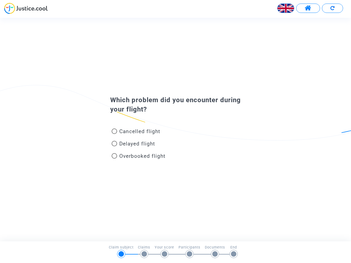
click at [286, 8] on img at bounding box center [286, 8] width 16 height 16
click at [308, 8] on span at bounding box center [308, 8] width 7 height 7
click at [332, 8] on div at bounding box center [175, 10] width 351 height 15
click at [176, 129] on div "Cancelled flight" at bounding box center [166, 132] width 121 height 12
click at [136, 132] on span "Cancelled flight" at bounding box center [139, 131] width 41 height 6
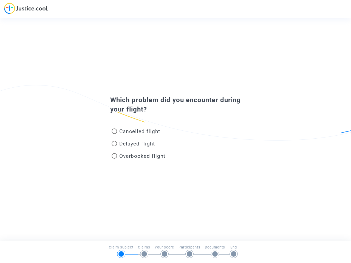
click at [114, 134] on input "Cancelled flight" at bounding box center [114, 134] width 0 height 0
radio input "true"
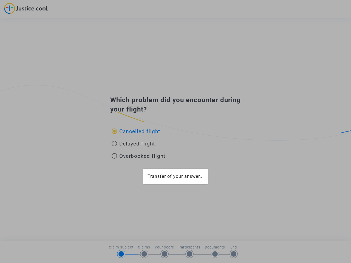
click at [136, 131] on div "Transfer of your answer..." at bounding box center [175, 131] width 351 height 263
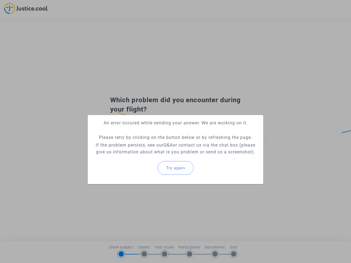
click at [133, 145] on p "If the problem persists, see our Q&A or contact us via the chat box (please giv…" at bounding box center [175, 149] width 167 height 14
click at [133, 144] on p "If the problem persists, see our Q&A or contact us via the chat box (please giv…" at bounding box center [175, 149] width 167 height 14
click at [139, 157] on div "Try again" at bounding box center [175, 168] width 167 height 24
click at [139, 156] on mat-card "An error occured while sending your answer. We are working on it. Please retry …" at bounding box center [176, 149] width 176 height 69
